Goal: Task Accomplishment & Management: Manage account settings

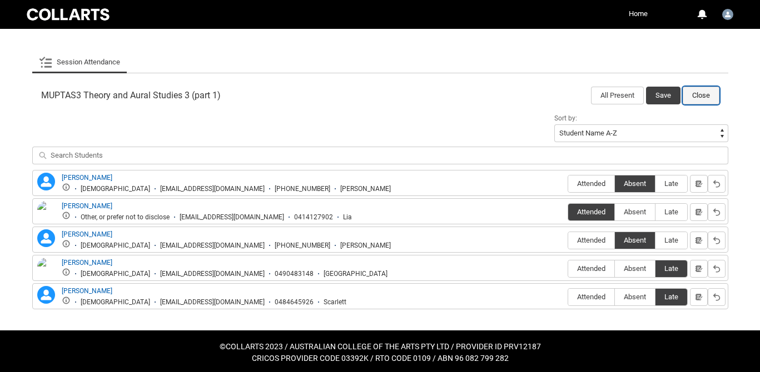
click at [705, 88] on button "Close" at bounding box center [700, 96] width 37 height 18
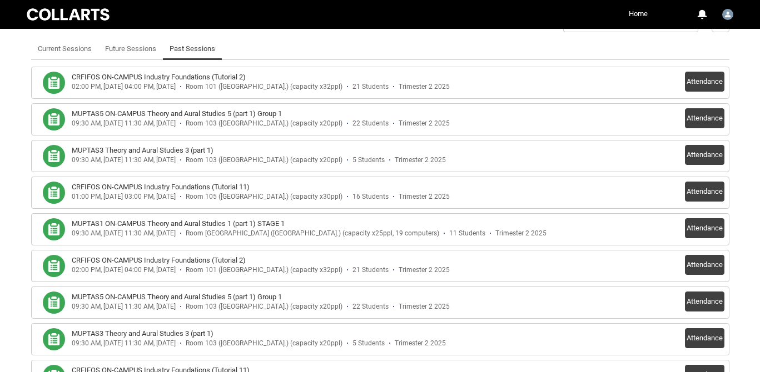
scroll to position [322, 0]
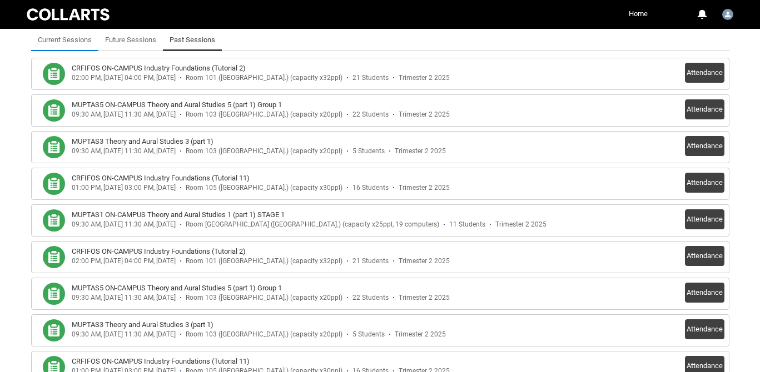
click at [63, 41] on link "Current Sessions" at bounding box center [65, 40] width 54 height 22
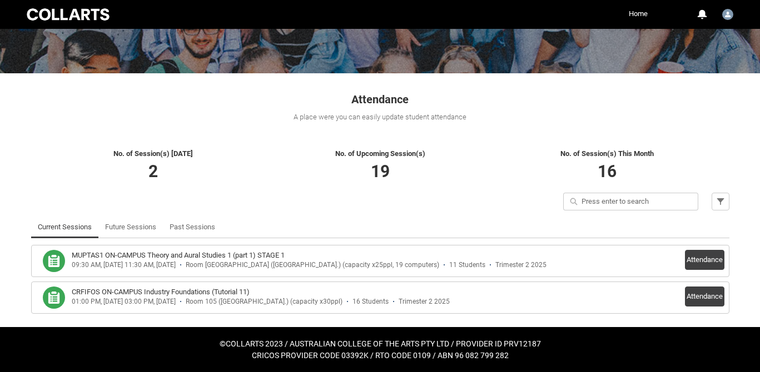
scroll to position [134, 0]
click at [708, 264] on button "Attendance" at bounding box center [704, 260] width 39 height 20
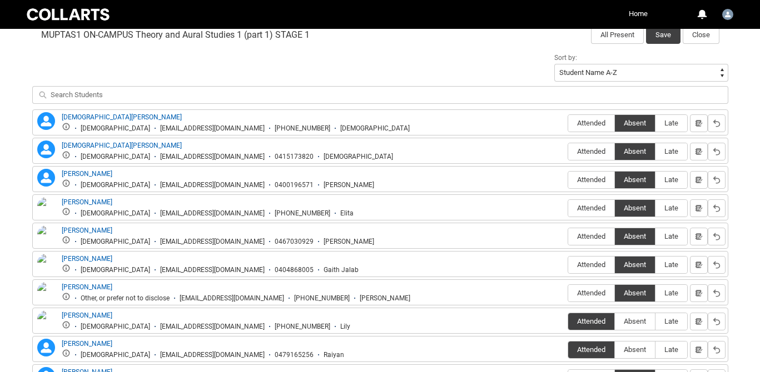
scroll to position [370, 0]
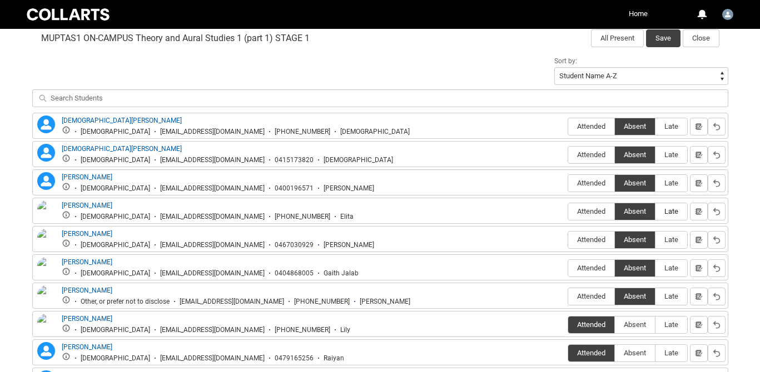
click at [675, 208] on span "Late" at bounding box center [671, 211] width 32 height 8
click at [655, 211] on input "Late" at bounding box center [655, 211] width 1 height 1
type lightning-radio-group "Late"
radio input "true"
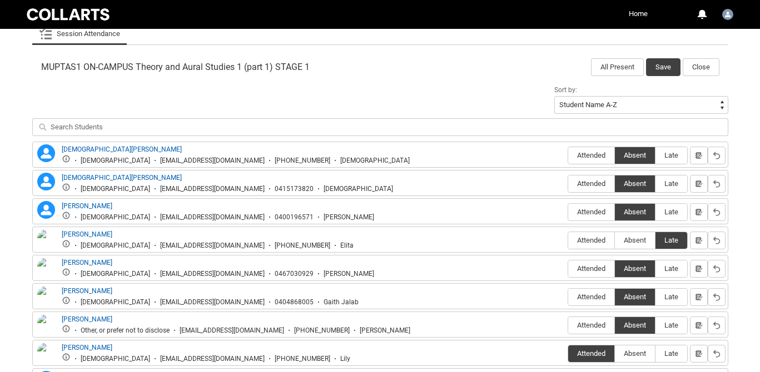
scroll to position [326, 0]
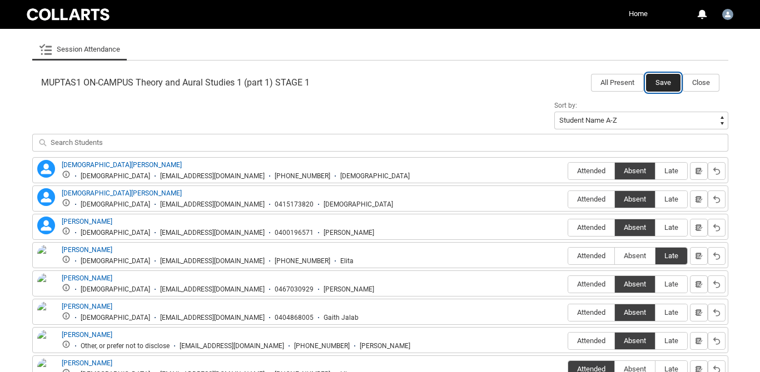
click at [661, 82] on button "Save" at bounding box center [663, 83] width 34 height 18
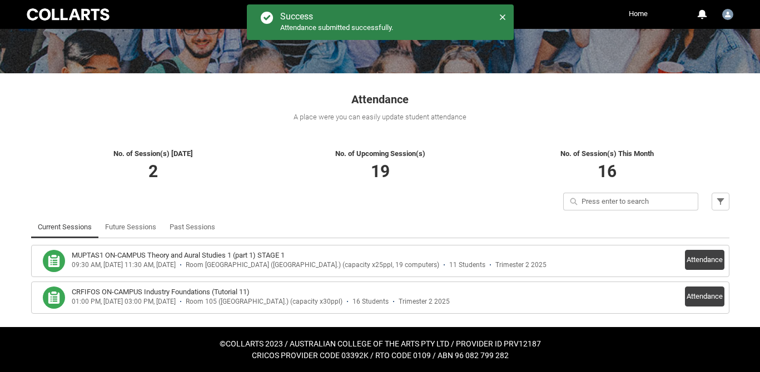
scroll to position [134, 0]
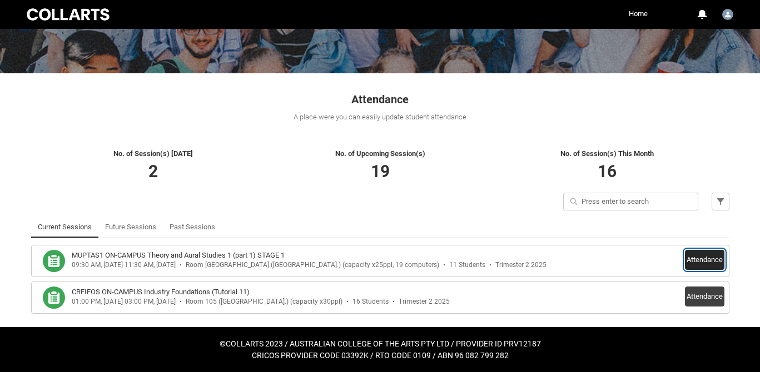
click at [690, 258] on button "Attendance" at bounding box center [704, 260] width 39 height 20
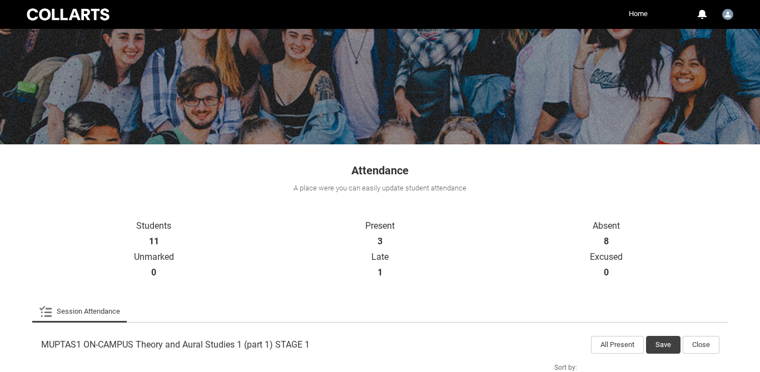
scroll to position [56, 0]
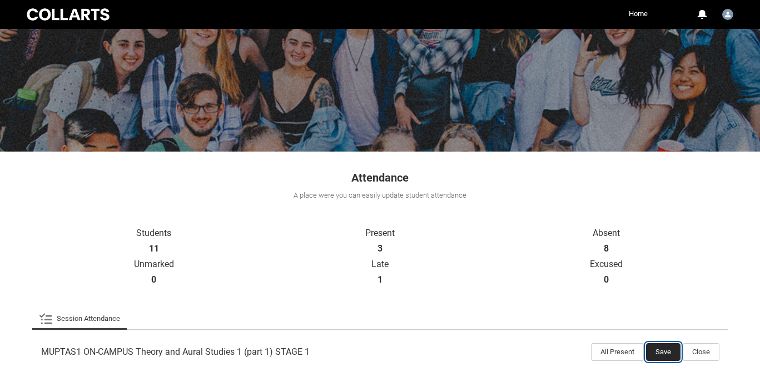
click at [656, 350] on button "Save" at bounding box center [663, 352] width 34 height 18
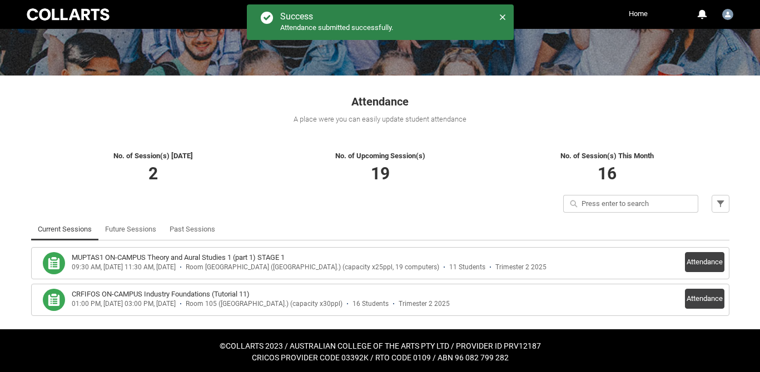
scroll to position [134, 0]
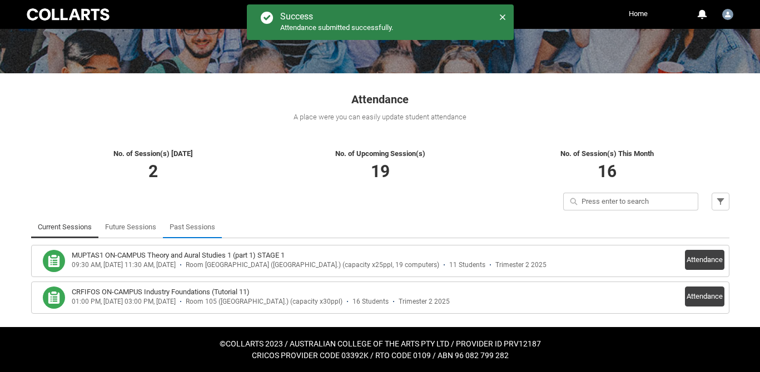
click at [209, 226] on link "Past Sessions" at bounding box center [192, 227] width 46 height 22
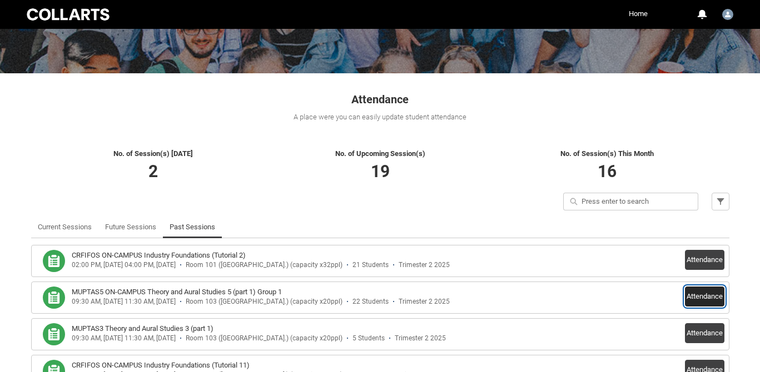
click at [707, 295] on button "Attendance" at bounding box center [704, 297] width 39 height 20
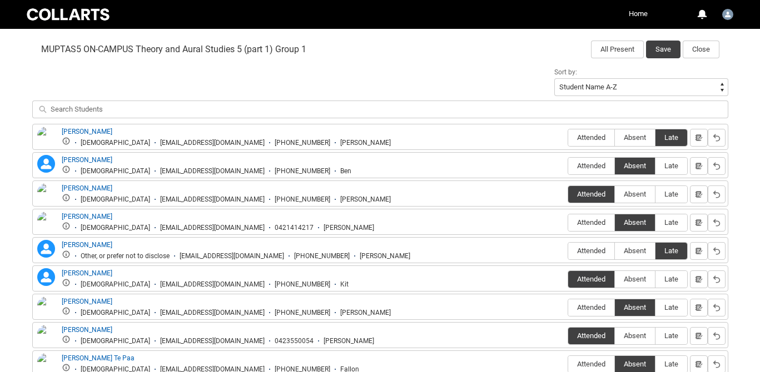
scroll to position [361, 0]
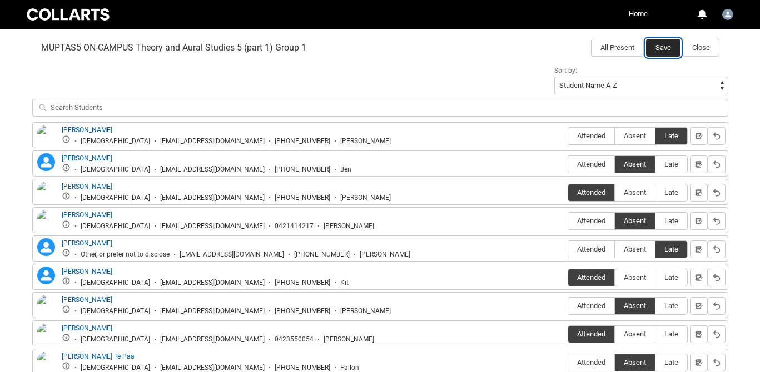
click at [657, 46] on button "Save" at bounding box center [663, 48] width 34 height 18
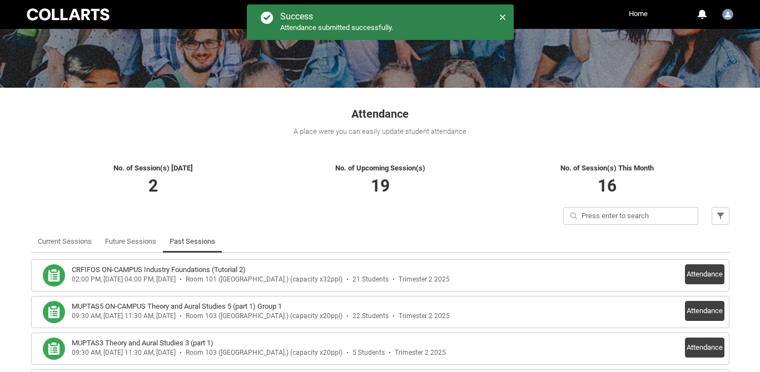
scroll to position [241, 0]
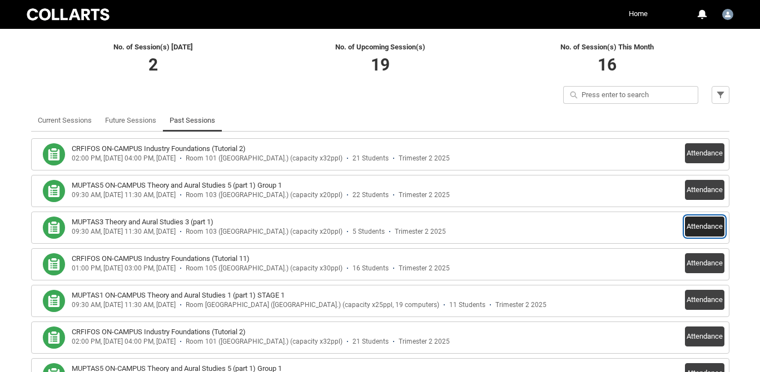
click at [698, 222] on button "Attendance" at bounding box center [704, 227] width 39 height 20
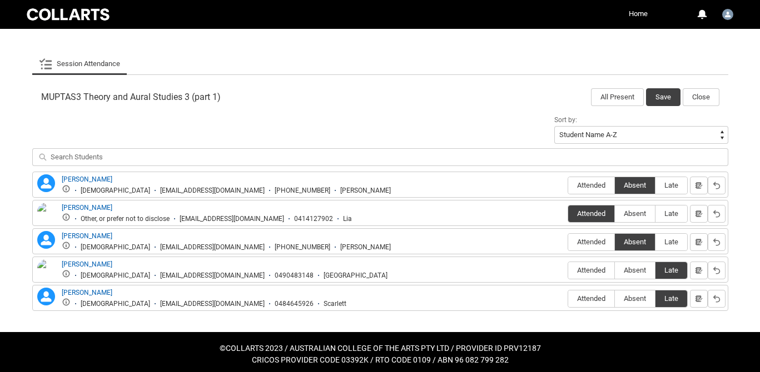
scroll to position [316, 0]
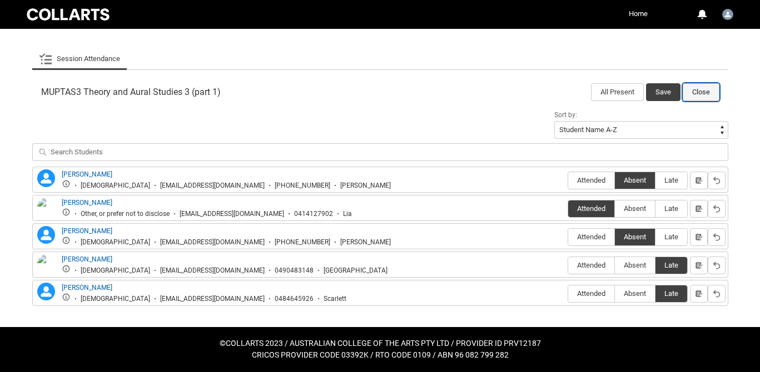
click at [694, 88] on button "Close" at bounding box center [700, 92] width 37 height 18
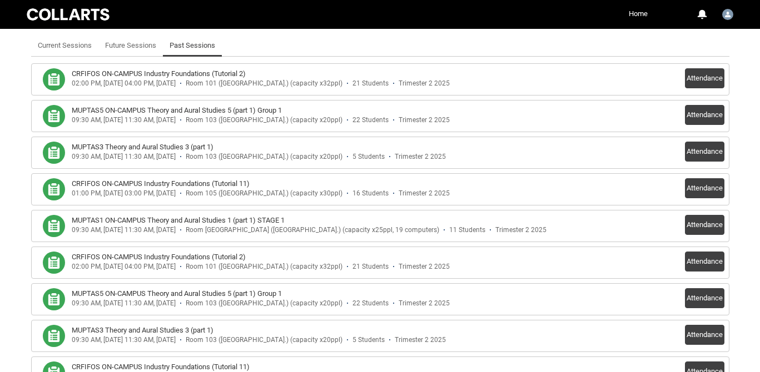
scroll to position [325, 0]
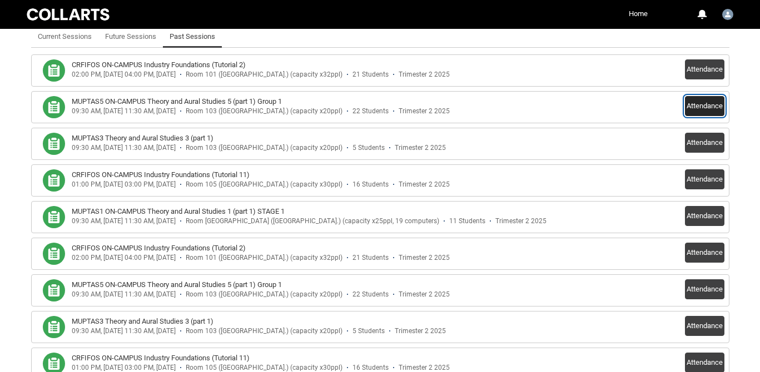
click at [706, 106] on button "Attendance" at bounding box center [704, 106] width 39 height 20
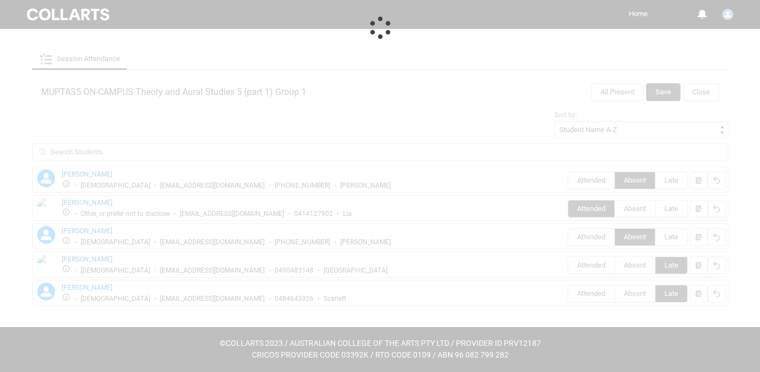
scroll to position [316, 0]
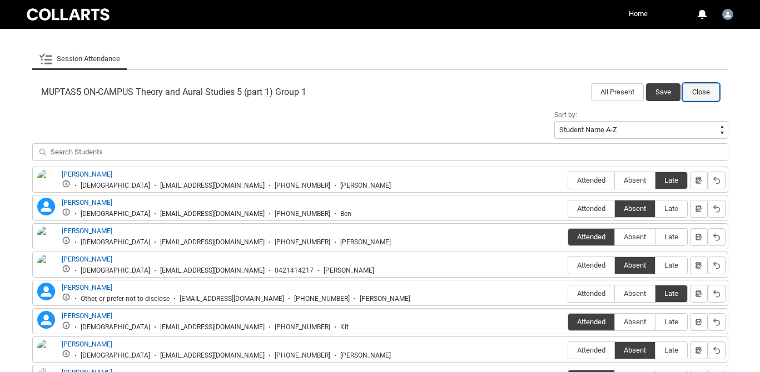
click at [700, 87] on button "Close" at bounding box center [700, 92] width 37 height 18
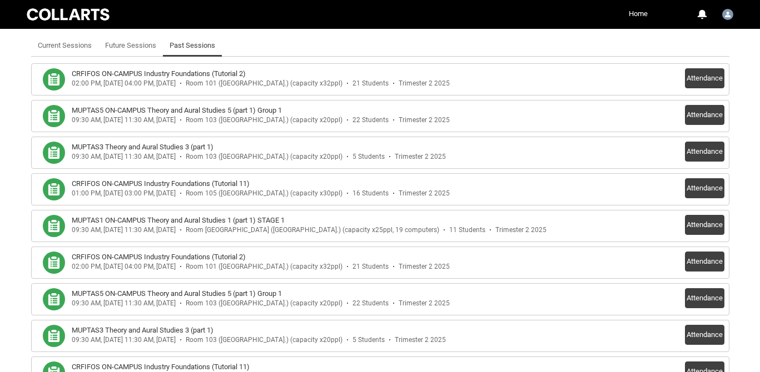
scroll to position [325, 0]
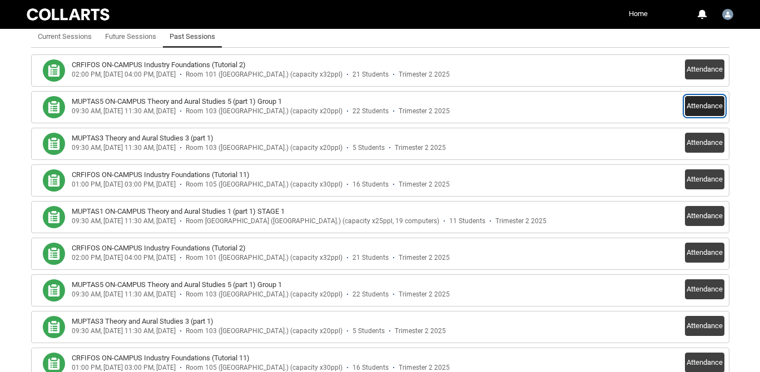
click at [710, 104] on button "Attendance" at bounding box center [704, 106] width 39 height 20
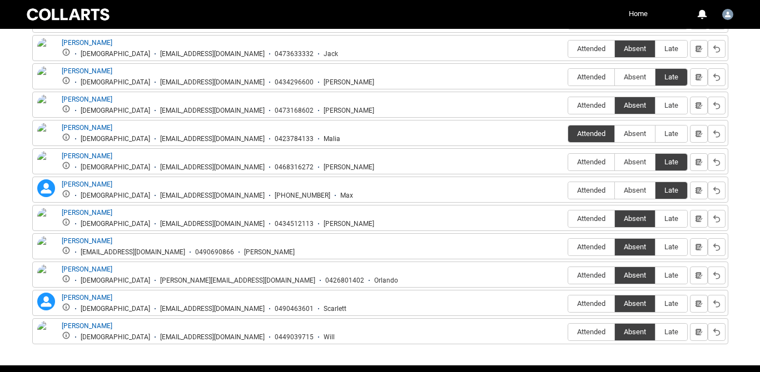
scroll to position [761, 0]
